Goal: Find specific page/section: Find specific page/section

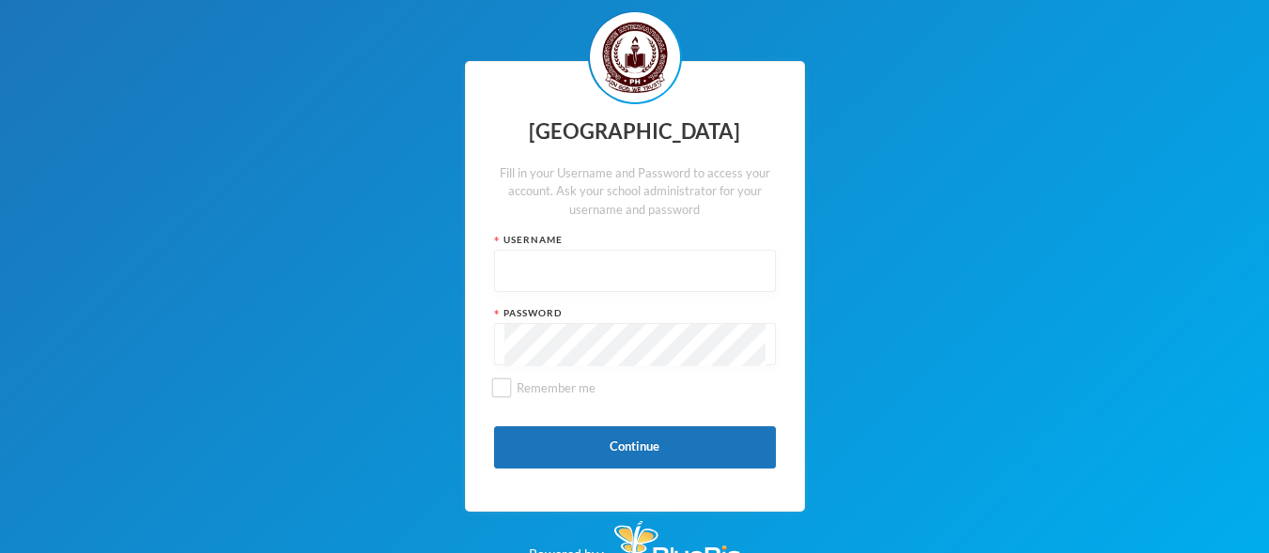
click at [607, 247] on div "Username" at bounding box center [635, 240] width 282 height 14
click at [566, 293] on input "text" at bounding box center [634, 272] width 261 height 42
type input "3005"
click at [499, 365] on div at bounding box center [635, 344] width 282 height 42
click at [580, 469] on button "Continue" at bounding box center [635, 448] width 282 height 42
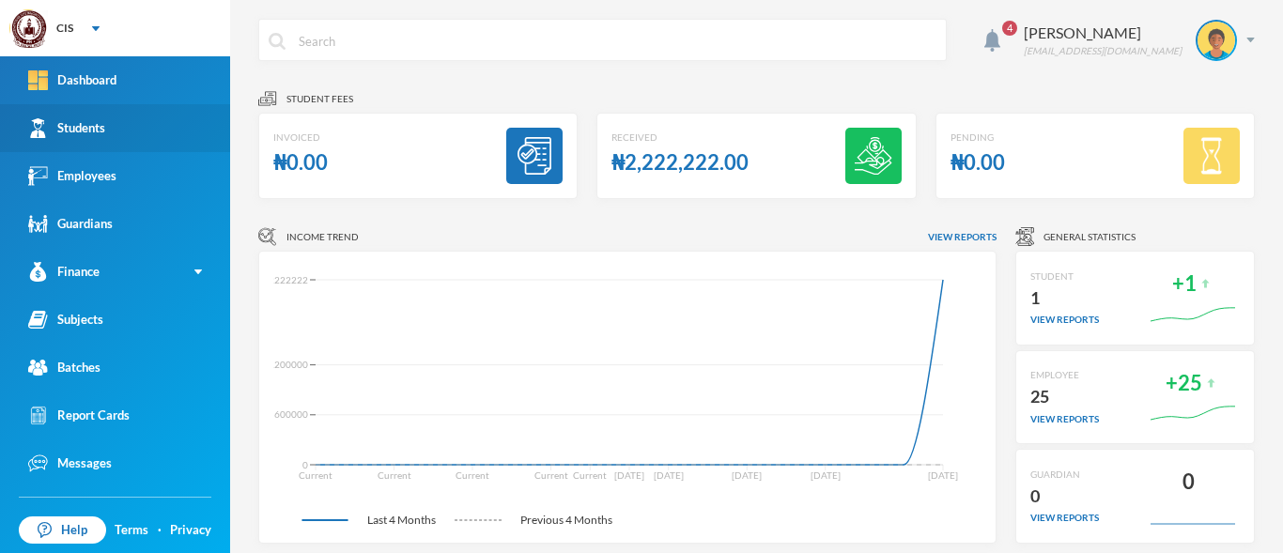
click at [54, 118] on div "Students" at bounding box center [66, 128] width 77 height 20
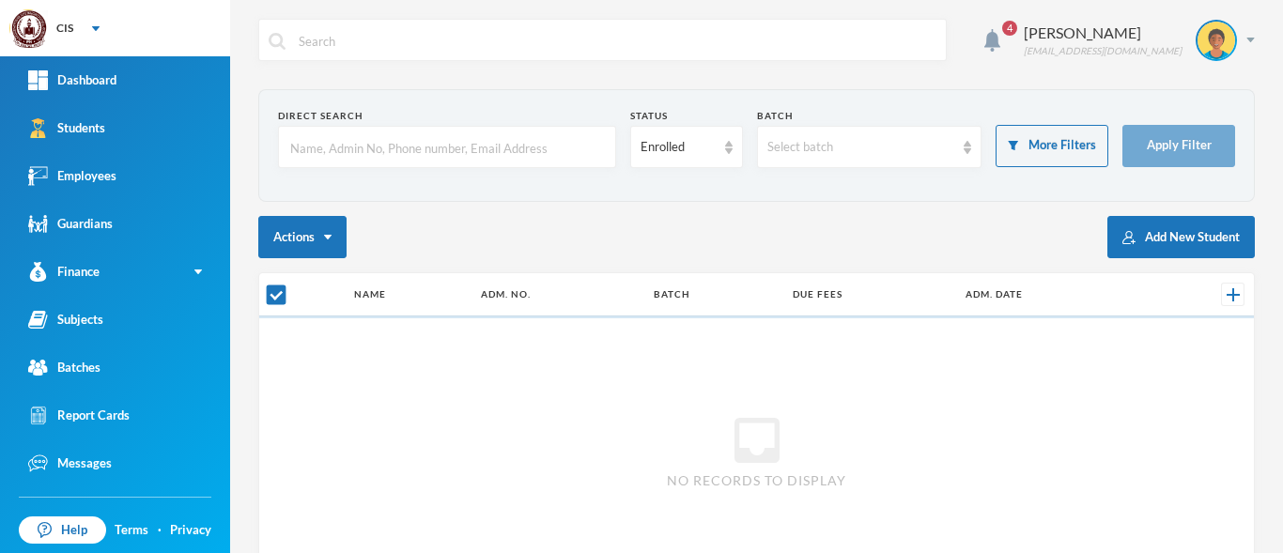
checkbox input "false"
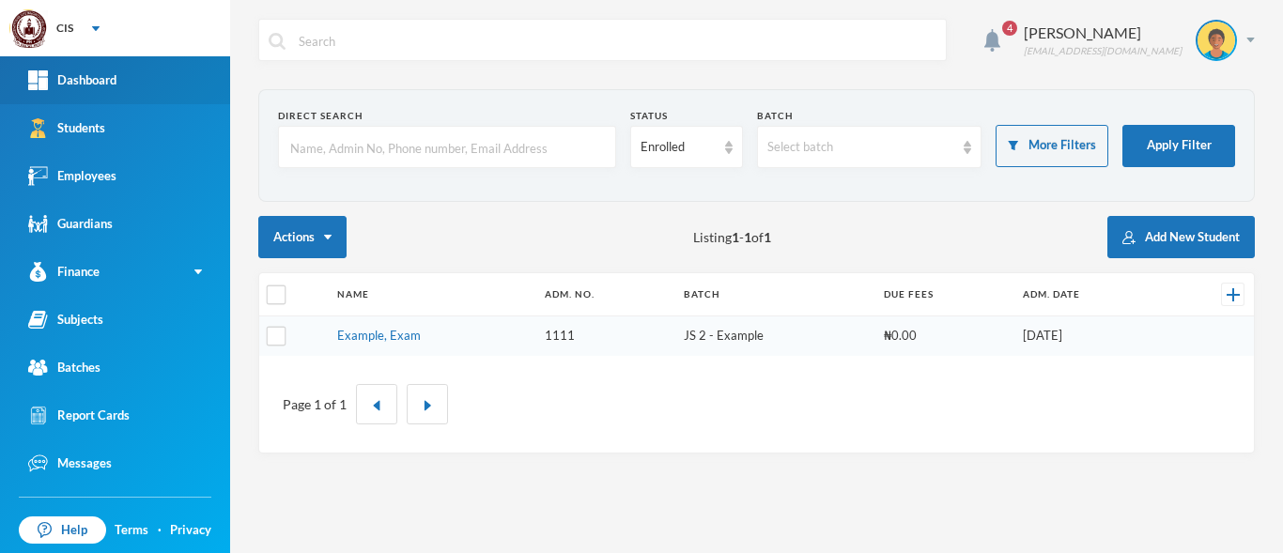
click at [116, 90] on link "Dashboard" at bounding box center [115, 80] width 230 height 48
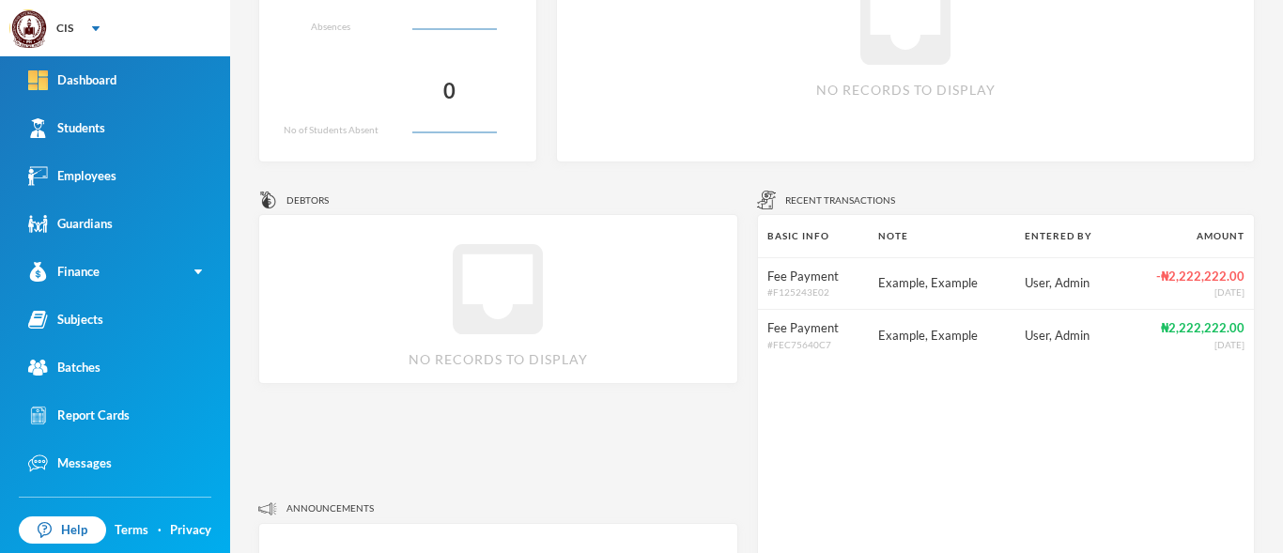
scroll to position [658, 0]
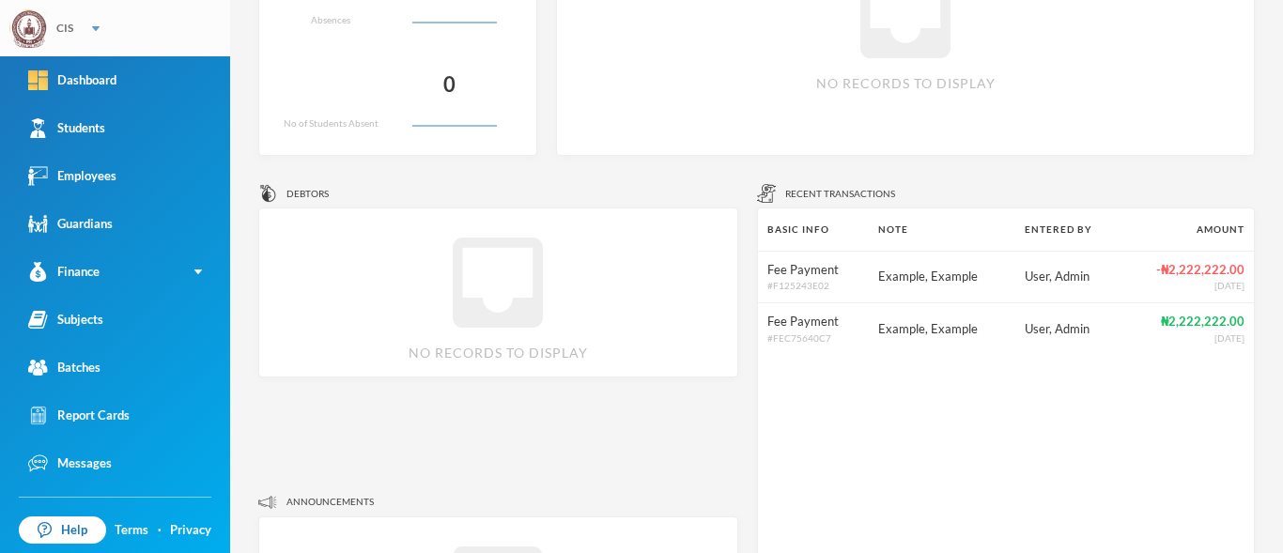
click at [96, 27] on img at bounding box center [96, 28] width 8 height 5
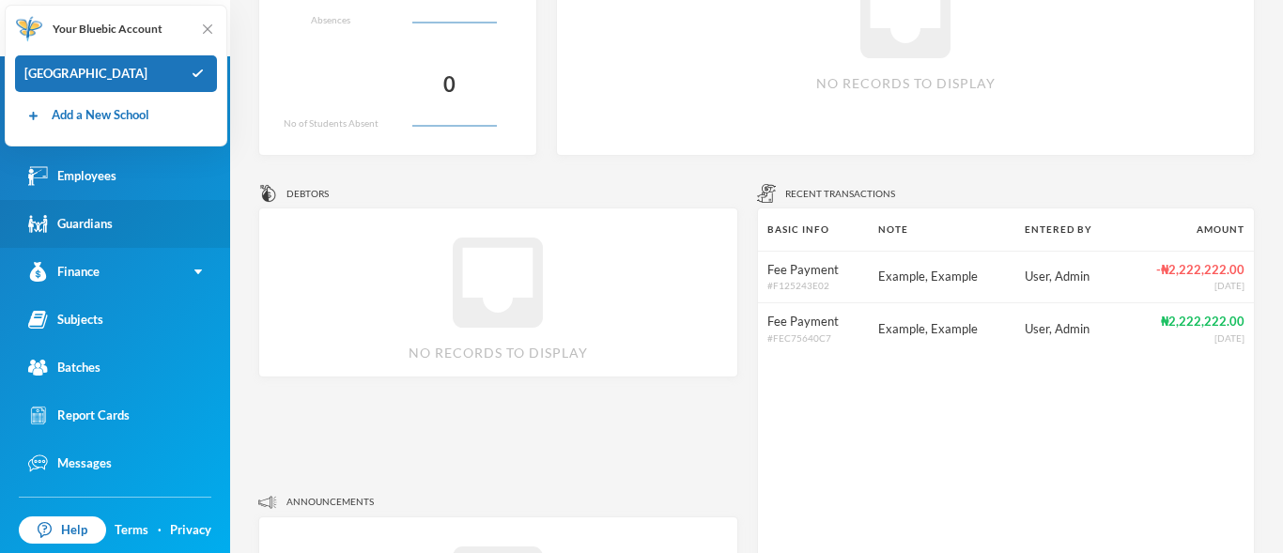
click at [116, 216] on link "Guardians" at bounding box center [115, 224] width 230 height 48
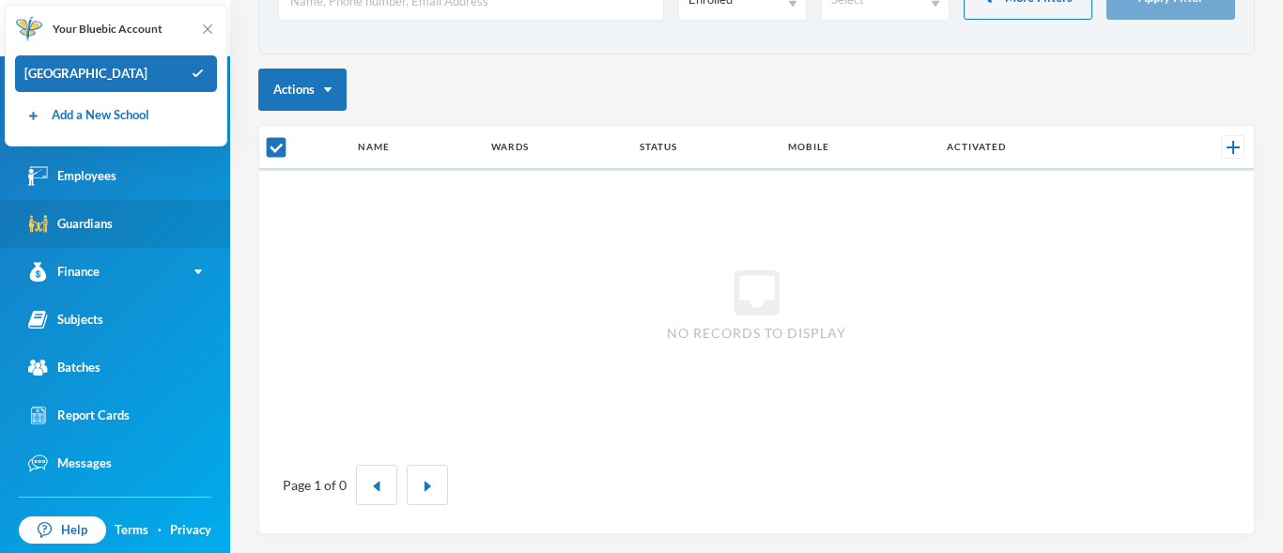
scroll to position [147, 0]
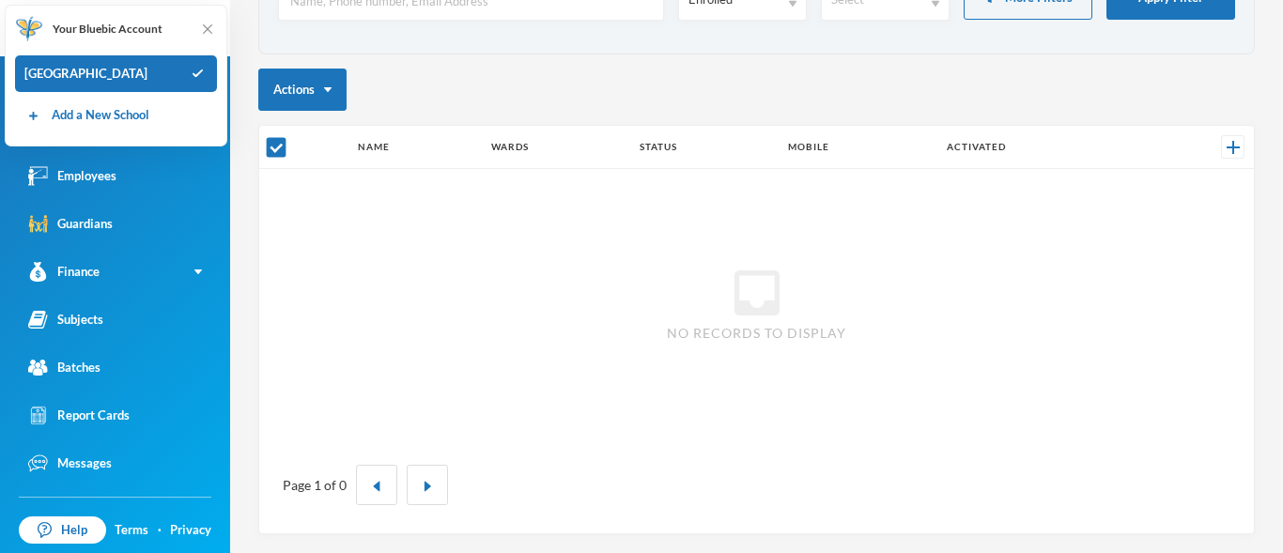
click at [138, 33] on span "Your Bluebic Account" at bounding box center [108, 29] width 110 height 17
click at [305, 233] on div "inbox No records to display" at bounding box center [756, 303] width 995 height 268
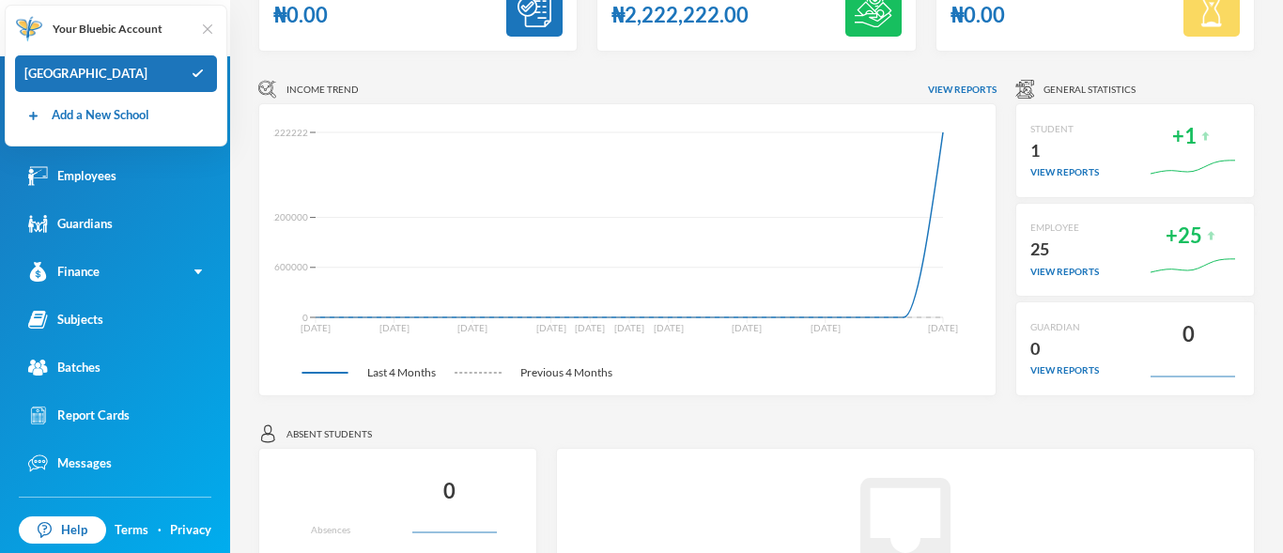
click at [202, 29] on img at bounding box center [207, 29] width 19 height 19
